Goal: Task Accomplishment & Management: Use online tool/utility

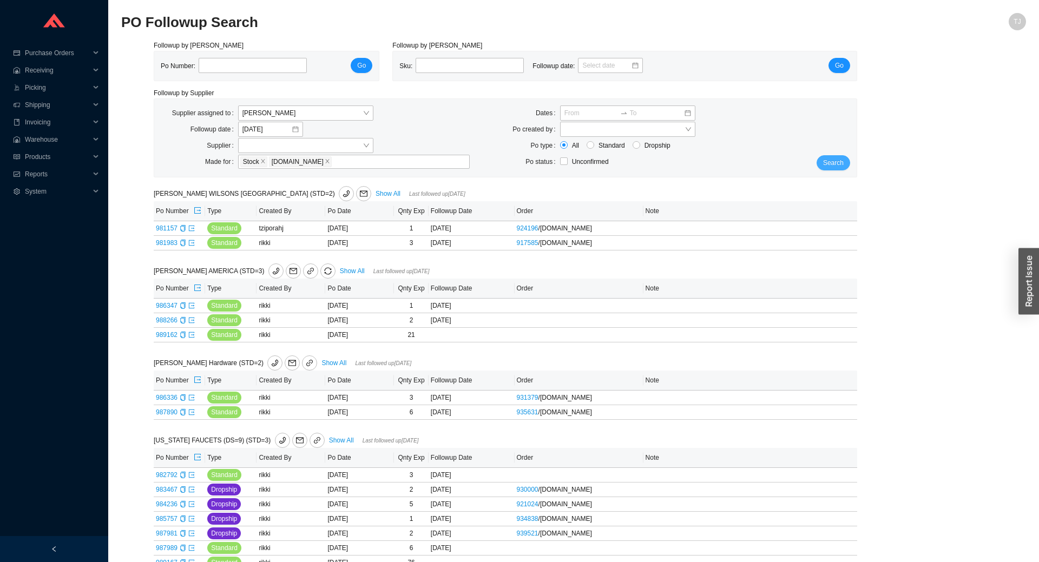
click at [840, 160] on span "Search" at bounding box center [833, 162] width 21 height 11
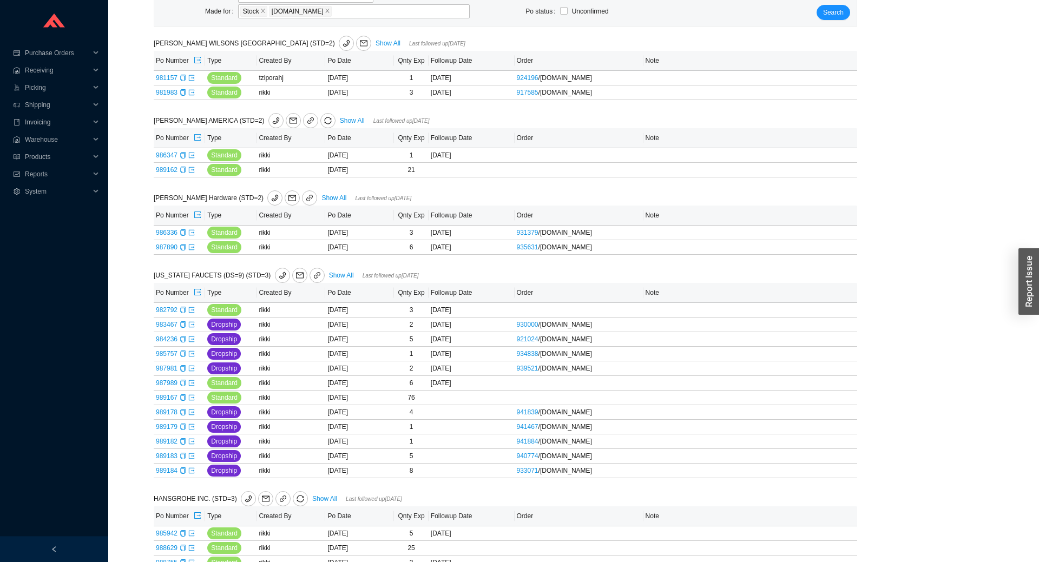
scroll to position [59, 0]
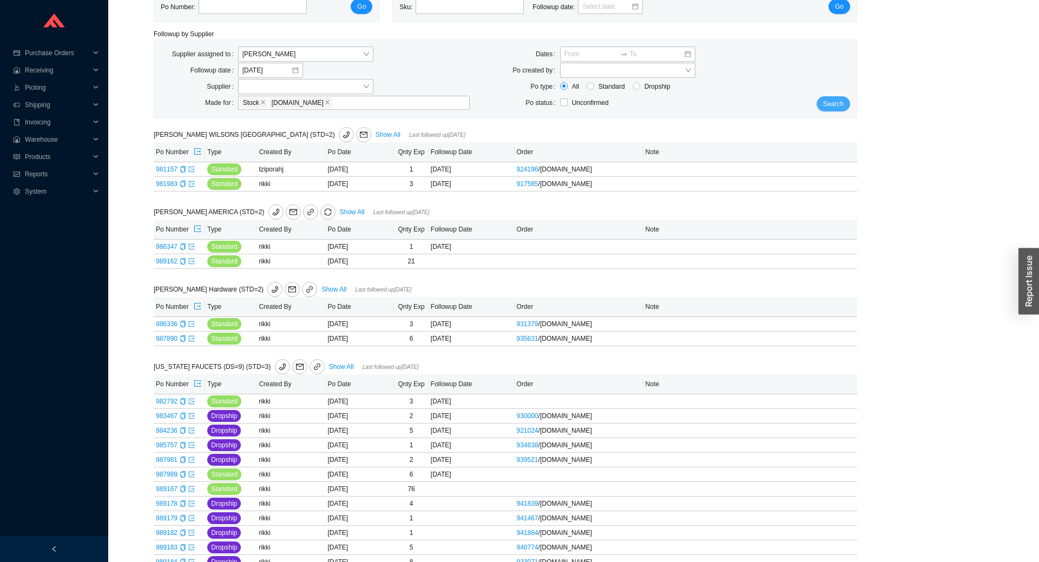
click at [847, 100] on button "Search" at bounding box center [834, 103] width 34 height 15
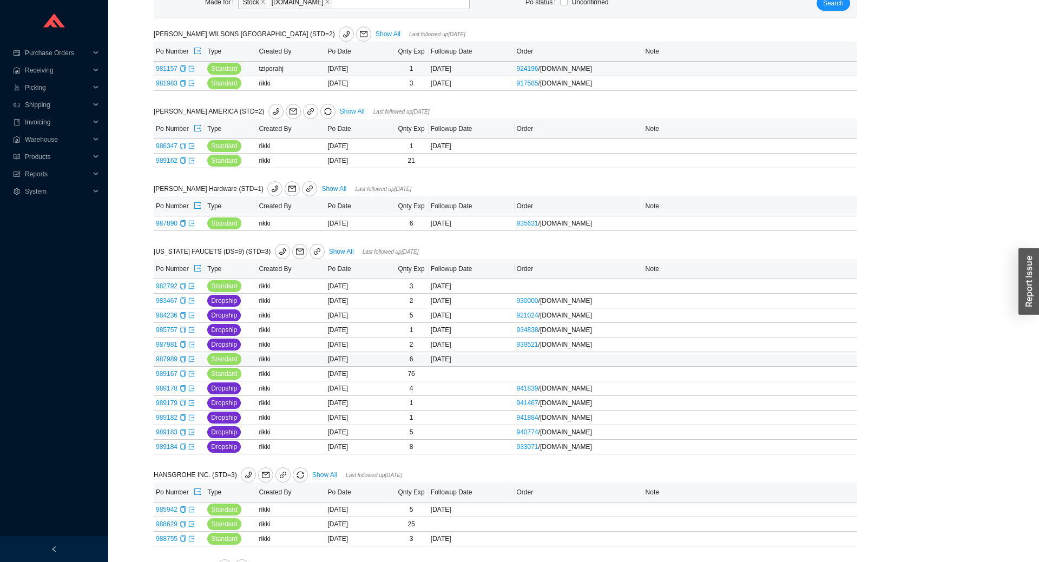
scroll to position [239, 0]
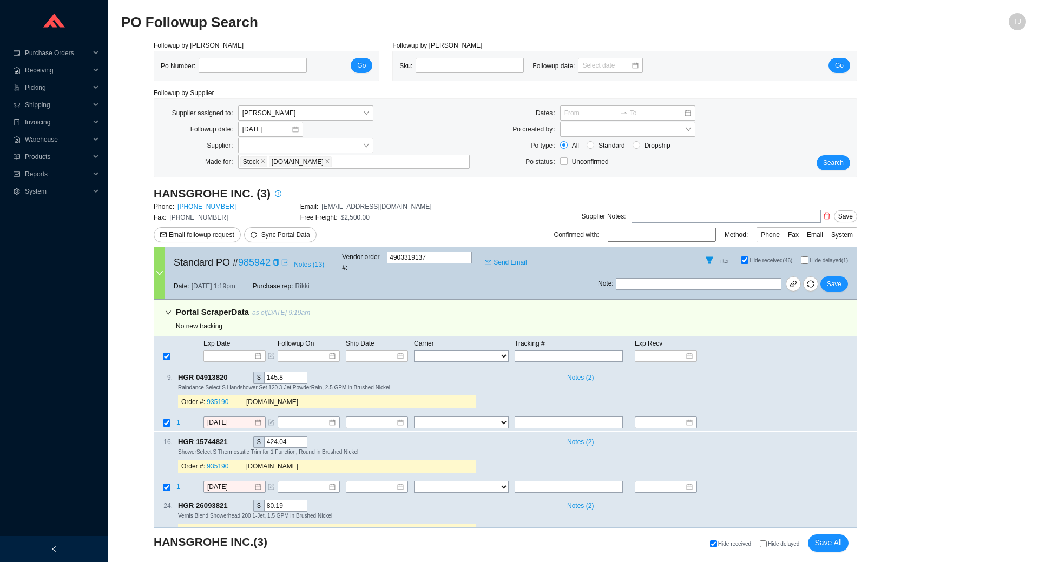
select select "1"
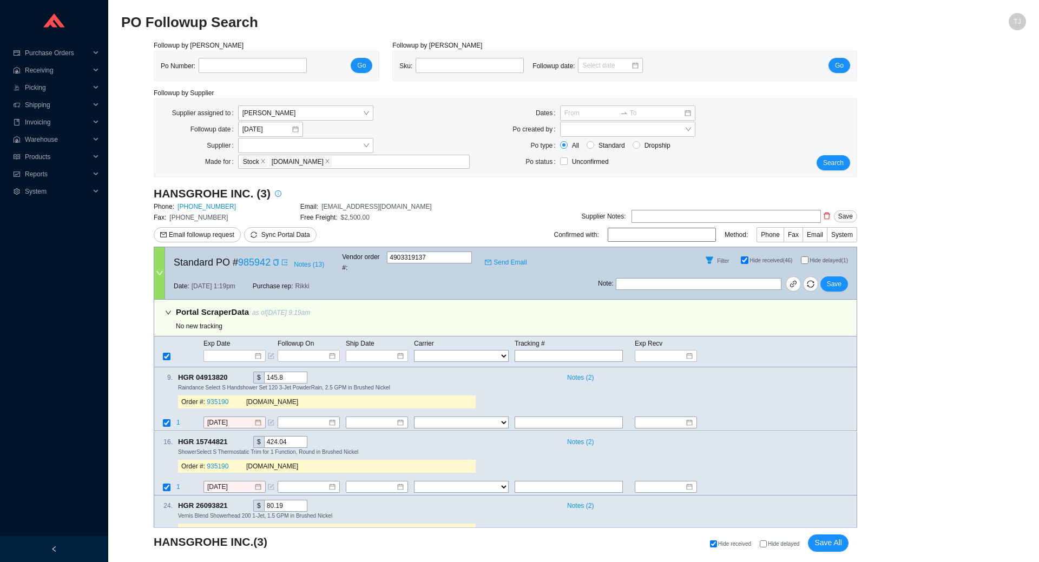
select select "1"
click at [211, 234] on span "Email followup request" at bounding box center [201, 234] width 65 height 11
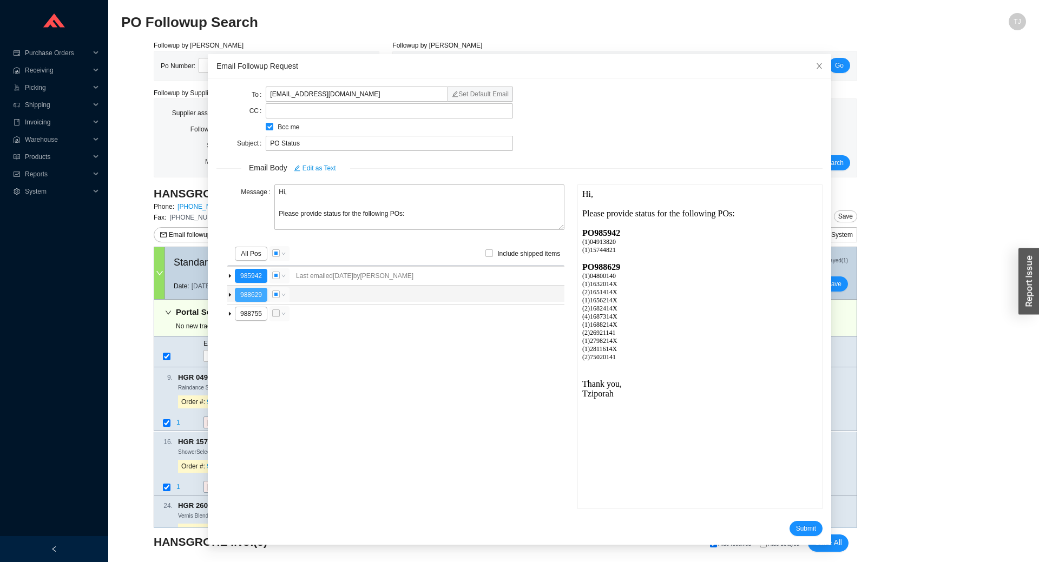
click at [249, 293] on button "988629" at bounding box center [251, 295] width 32 height 14
click at [805, 523] on span "Submit" at bounding box center [806, 528] width 20 height 11
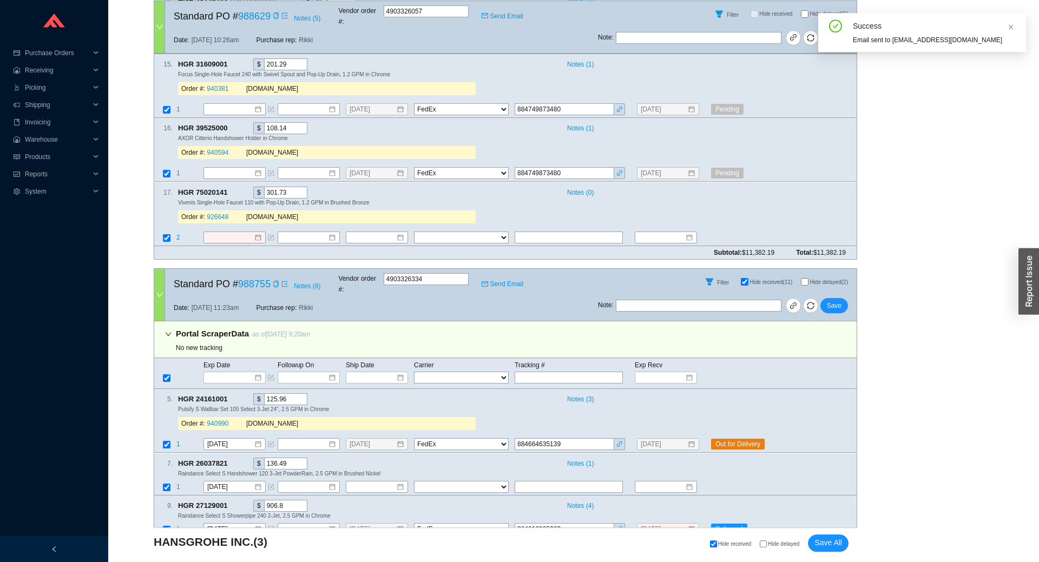
scroll to position [1818, 0]
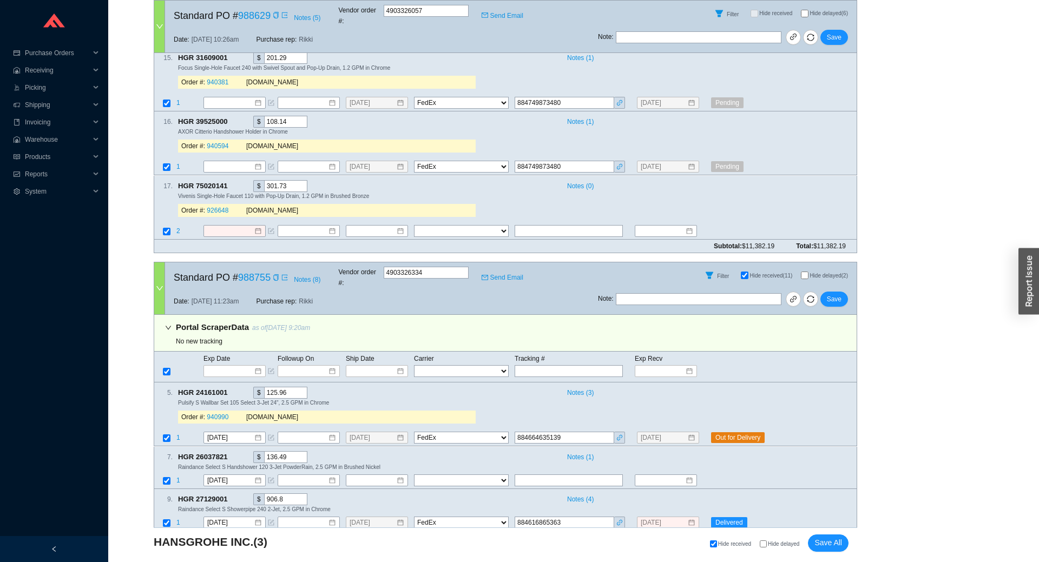
click at [775, 547] on span "Hide delayed" at bounding box center [783, 544] width 31 height 6
click at [767, 547] on input "Hide delayed" at bounding box center [763, 544] width 7 height 7
checkbox input "true"
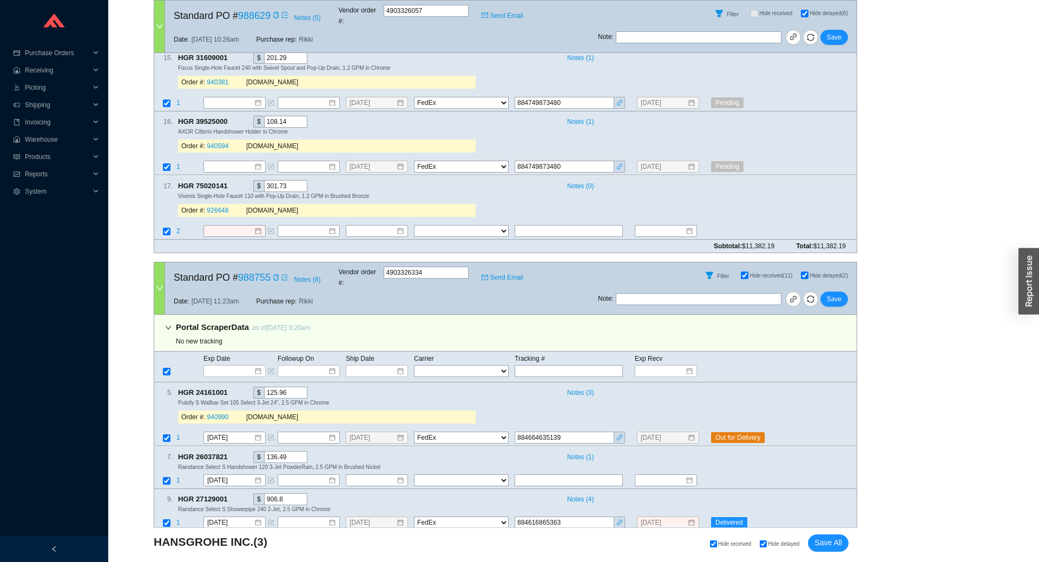
checkbox input "true"
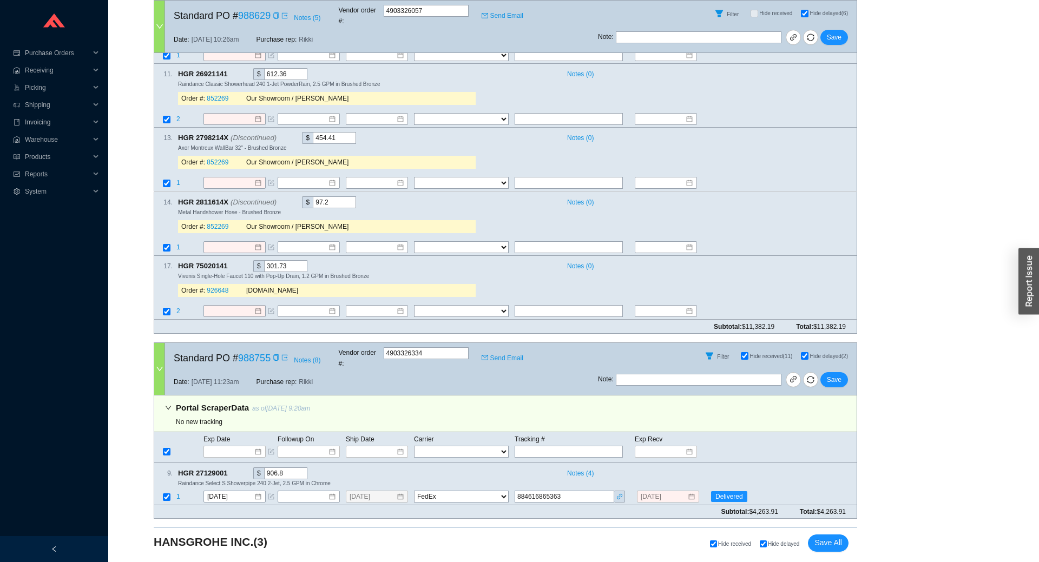
scroll to position [1260, 0]
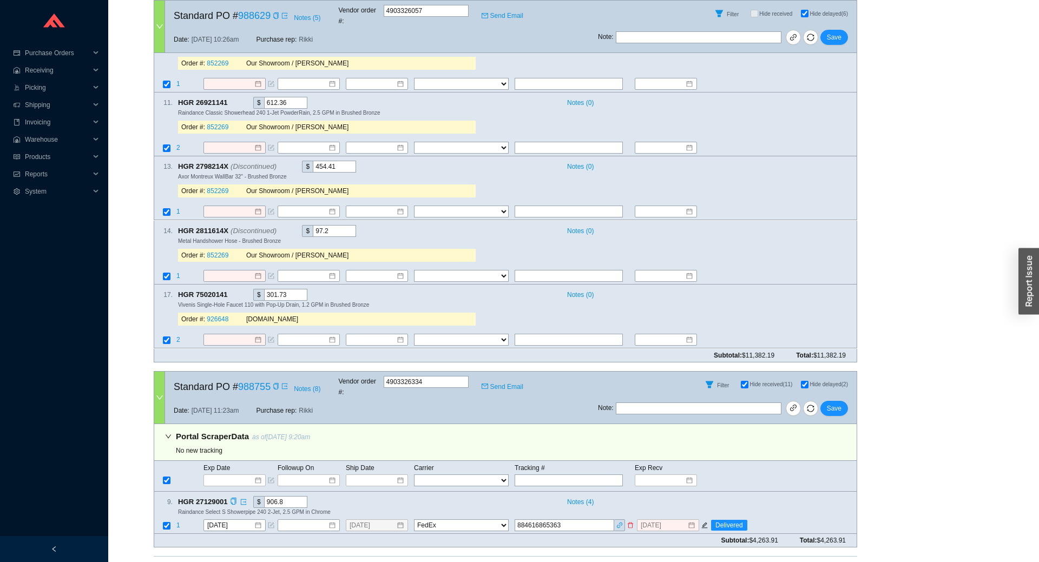
click at [178, 522] on span "1" at bounding box center [178, 526] width 4 height 8
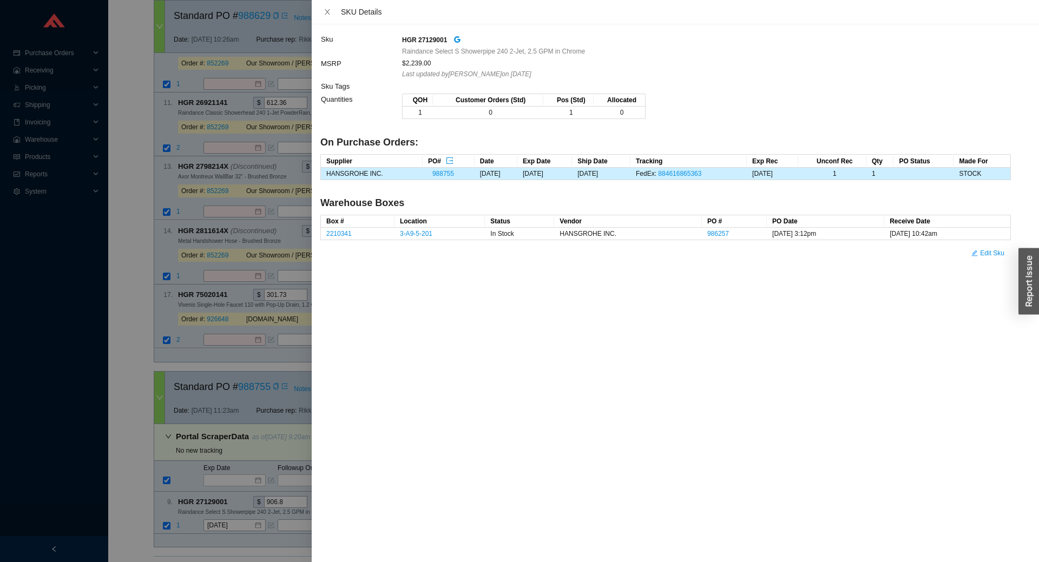
click at [184, 494] on div at bounding box center [519, 281] width 1039 height 562
